Goal: Information Seeking & Learning: Learn about a topic

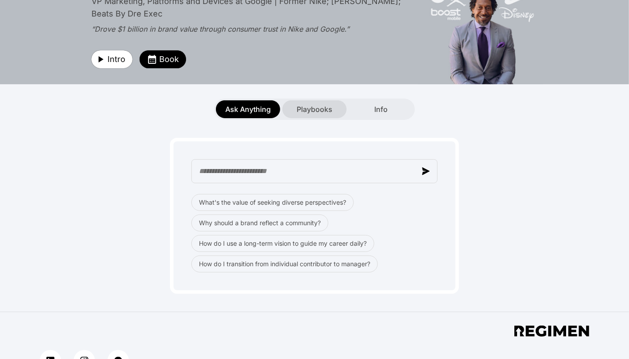
scroll to position [72, 0]
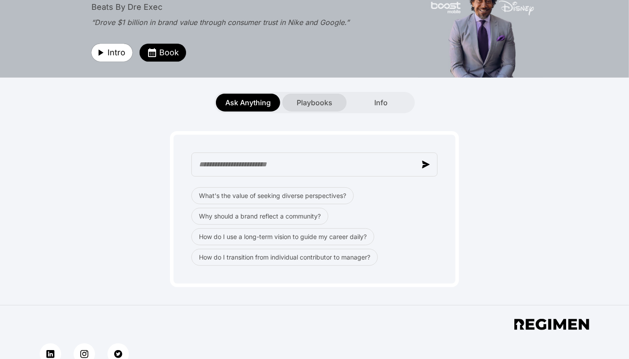
click at [315, 100] on span "Playbooks" at bounding box center [315, 102] width 36 height 11
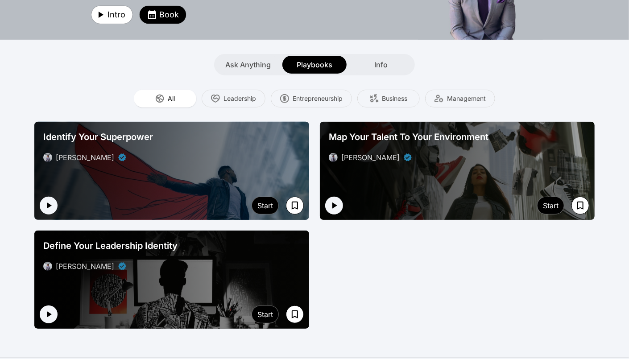
scroll to position [116, 0]
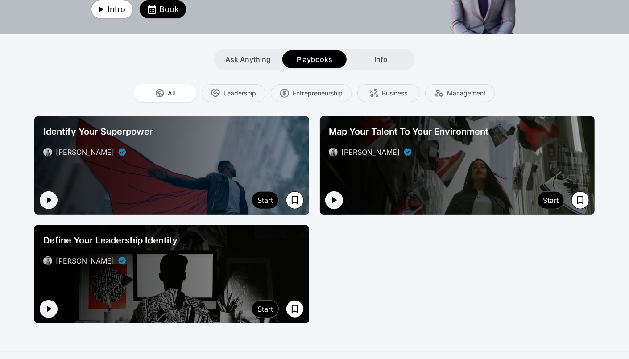
click at [195, 268] on div "Define Your Leadership Identity [PERSON_NAME]" at bounding box center [172, 250] width 264 height 39
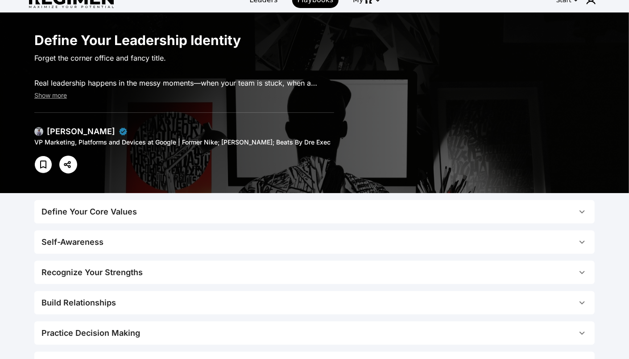
scroll to position [14, 0]
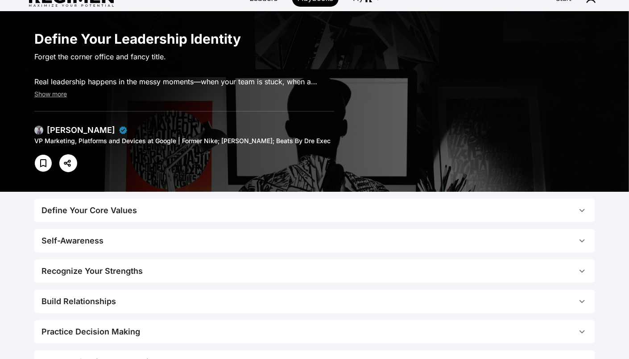
click at [409, 206] on span "Define Your Core Values" at bounding box center [308, 210] width 535 height 12
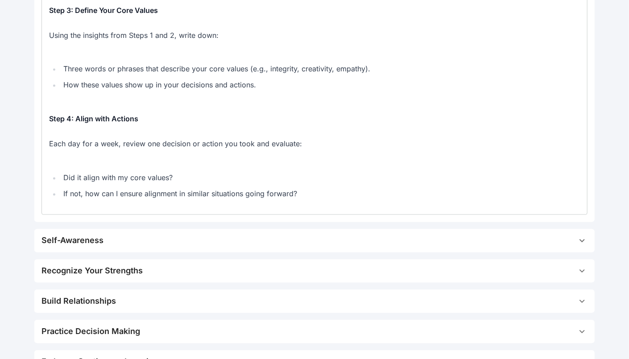
scroll to position [773, 0]
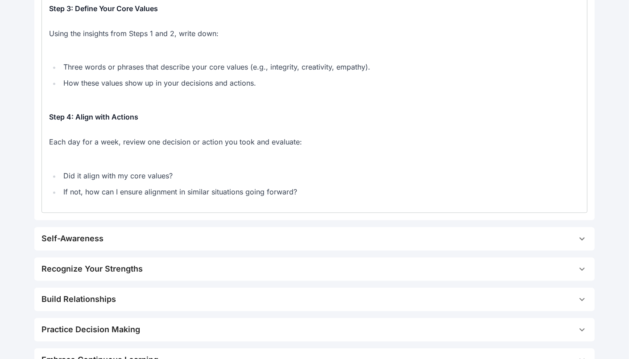
click at [207, 239] on span "Self-Awareness" at bounding box center [308, 239] width 535 height 12
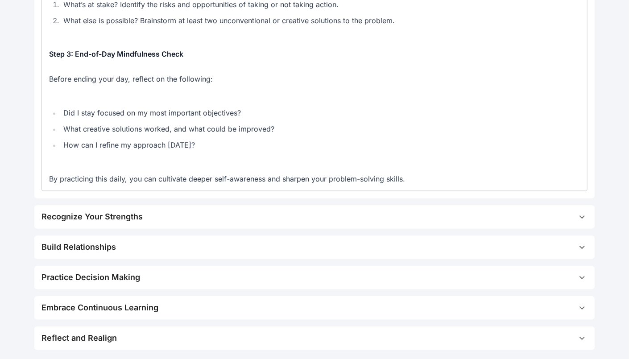
scroll to position [789, 0]
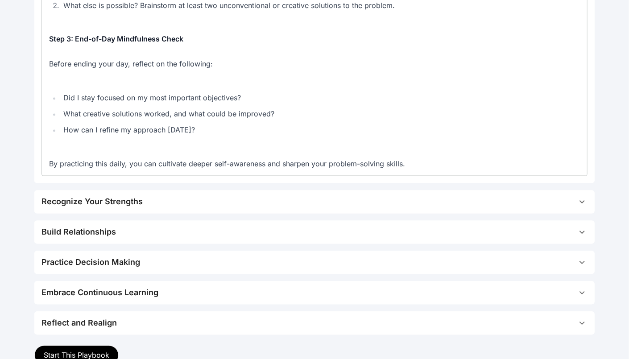
click at [334, 208] on span "Recognize Your Strengths" at bounding box center [308, 202] width 535 height 12
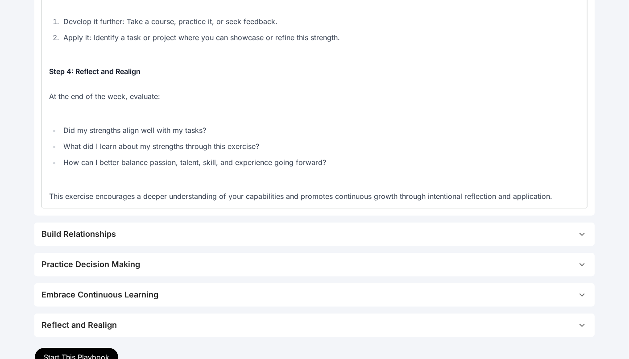
scroll to position [1016, 0]
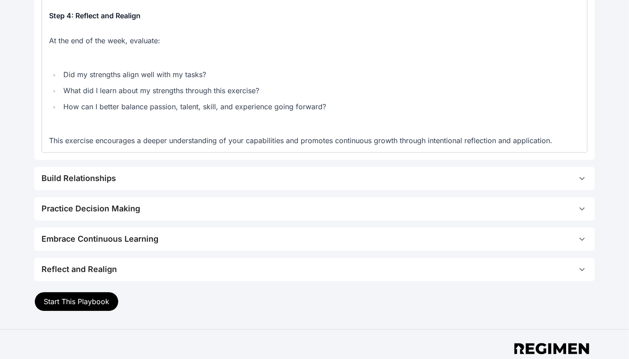
click at [219, 185] on span "Build Relationships" at bounding box center [308, 178] width 535 height 12
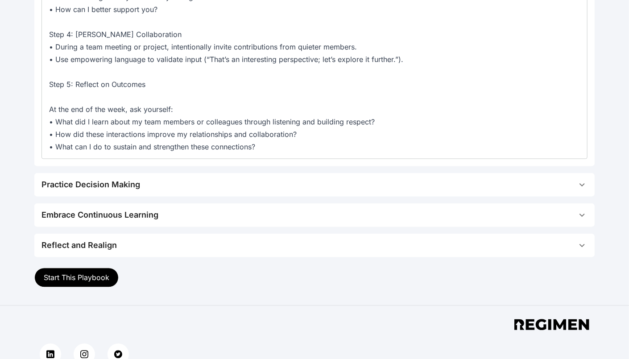
scroll to position [880, 0]
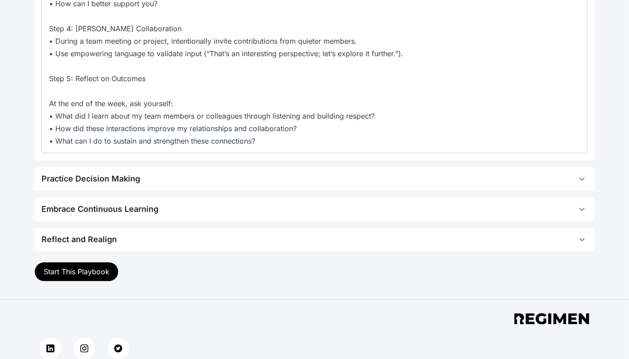
click at [226, 234] on span "Reflect and Realign" at bounding box center [308, 239] width 535 height 12
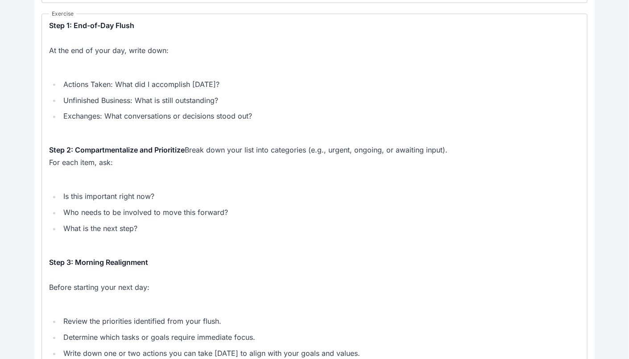
scroll to position [692, 0]
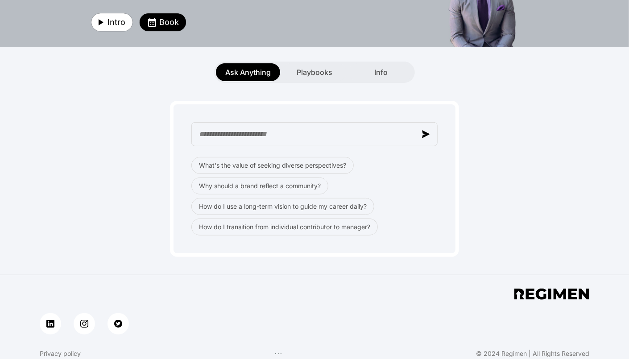
scroll to position [47, 0]
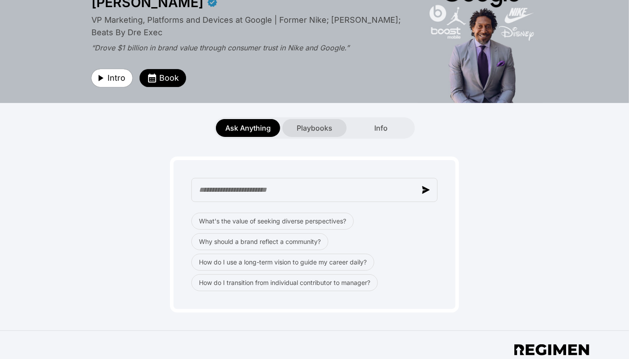
click at [316, 125] on span "Playbooks" at bounding box center [315, 128] width 36 height 11
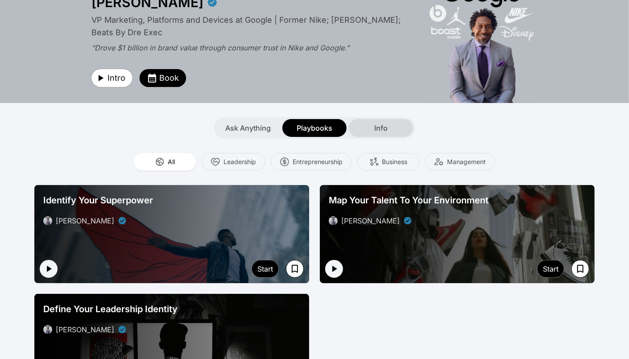
click at [394, 128] on div "Info" at bounding box center [381, 128] width 64 height 18
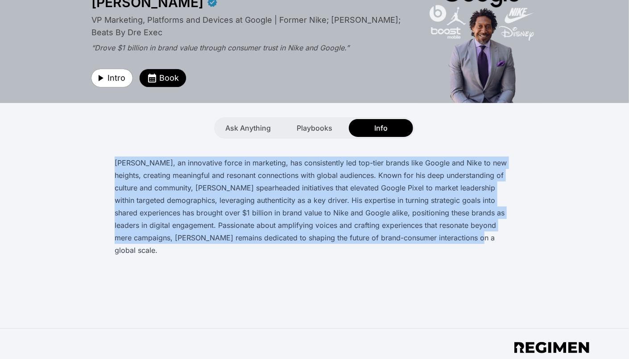
drag, startPoint x: 420, startPoint y: 238, endPoint x: 115, endPoint y: 163, distance: 313.8
click at [115, 163] on p "[PERSON_NAME], an innovative force in marketing, has consistently led top-tier …" at bounding box center [315, 207] width 400 height 100
copy p "[PERSON_NAME], an innovative force in marketing, has consistently led top-tier …"
click at [198, 143] on div "[PERSON_NAME], an innovative force in marketing, has consistently led top-tier …" at bounding box center [314, 198] width 560 height 118
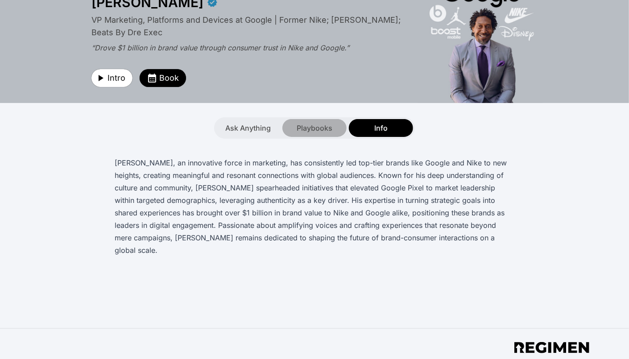
click at [310, 127] on span "Playbooks" at bounding box center [315, 128] width 36 height 11
